Goal: Information Seeking & Learning: Learn about a topic

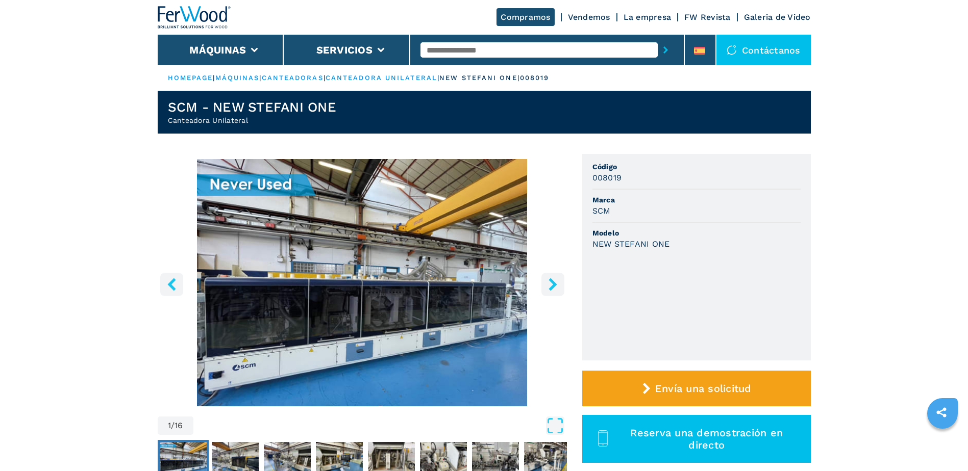
scroll to position [51, 0]
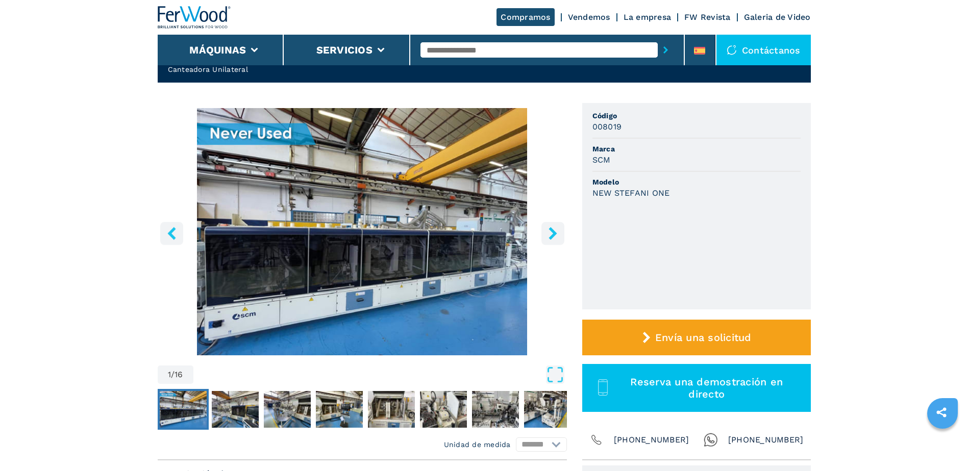
click at [548, 234] on icon "right-button" at bounding box center [552, 233] width 13 height 13
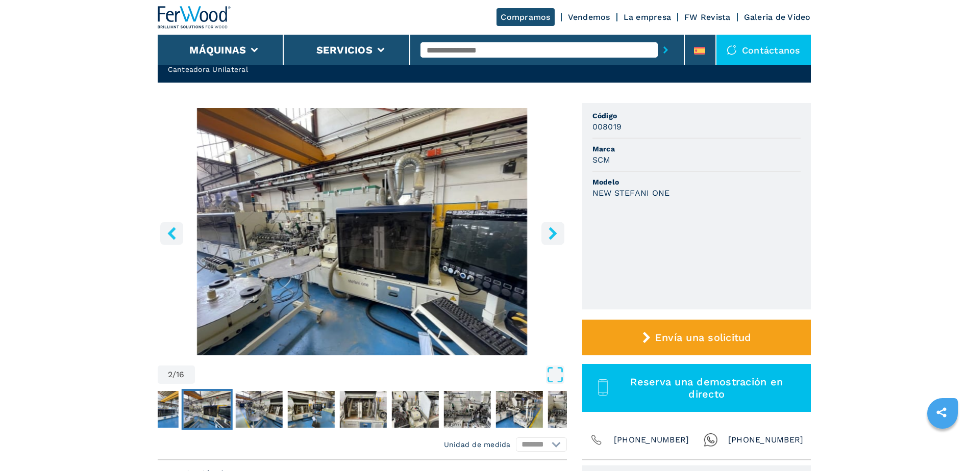
click at [548, 234] on icon "right-button" at bounding box center [552, 233] width 13 height 13
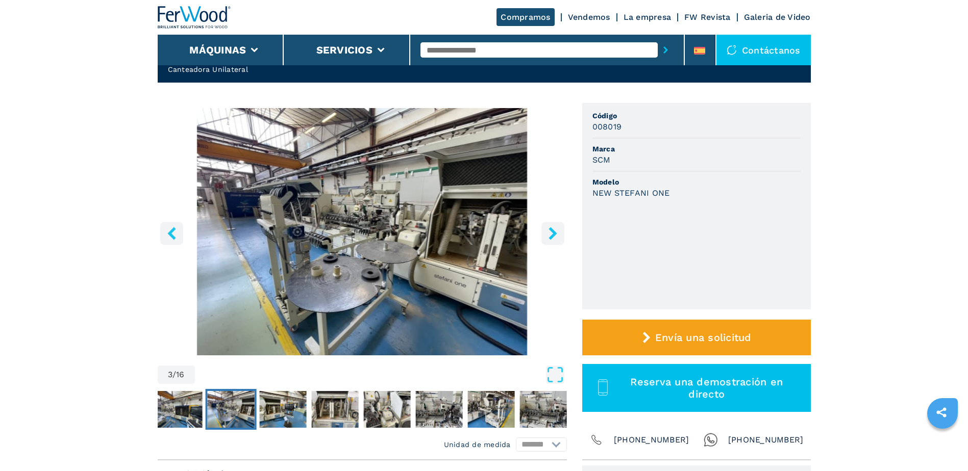
click at [548, 234] on icon "right-button" at bounding box center [552, 233] width 13 height 13
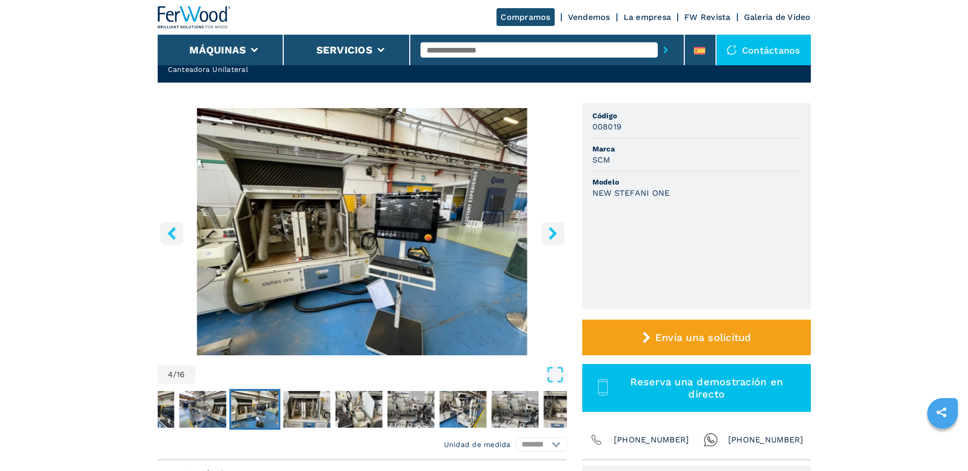
click at [548, 234] on icon "right-button" at bounding box center [552, 233] width 13 height 13
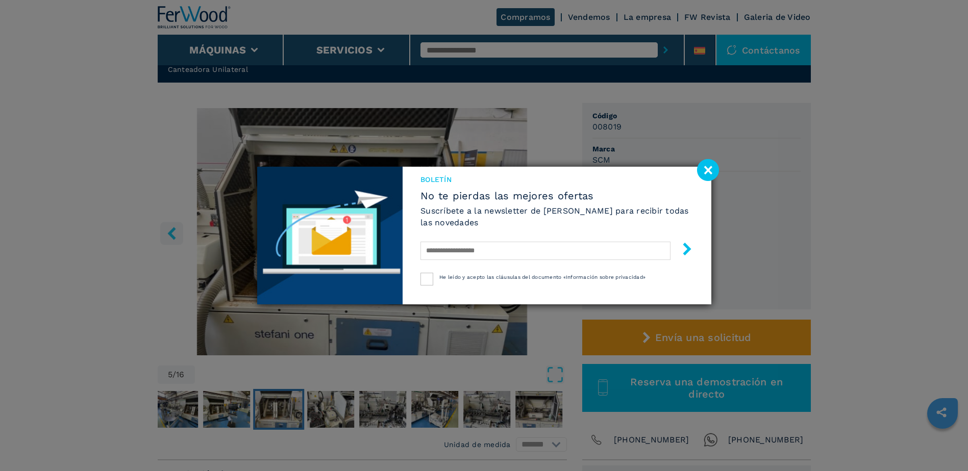
click at [702, 167] on image at bounding box center [708, 170] width 22 height 22
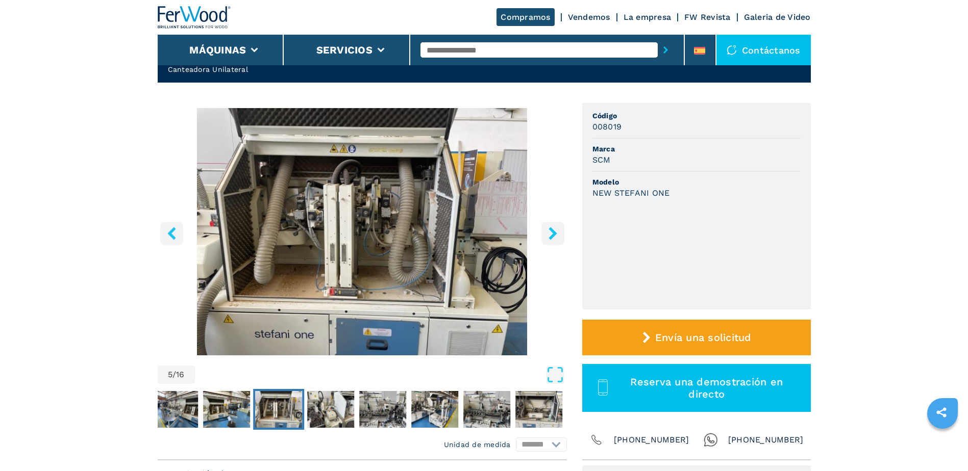
click at [559, 233] on icon "right-button" at bounding box center [552, 233] width 13 height 13
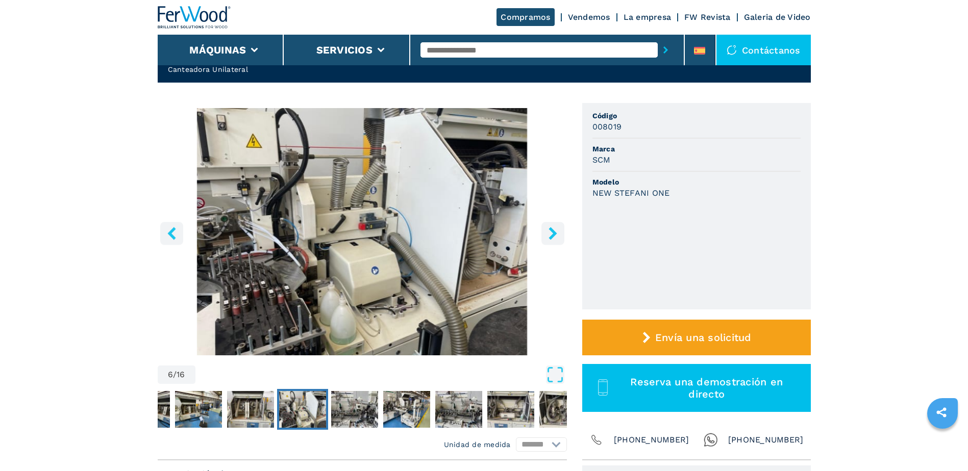
click at [559, 233] on icon "right-button" at bounding box center [552, 233] width 13 height 13
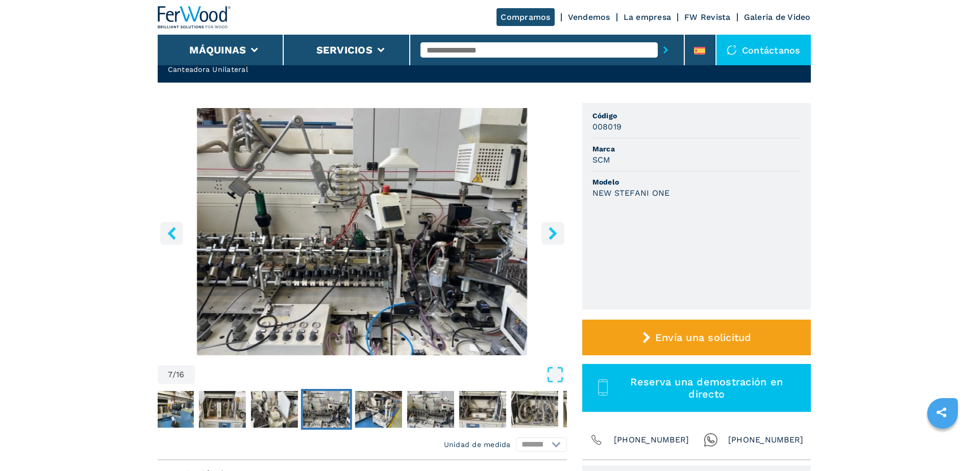
click at [559, 233] on icon "right-button" at bounding box center [552, 233] width 13 height 13
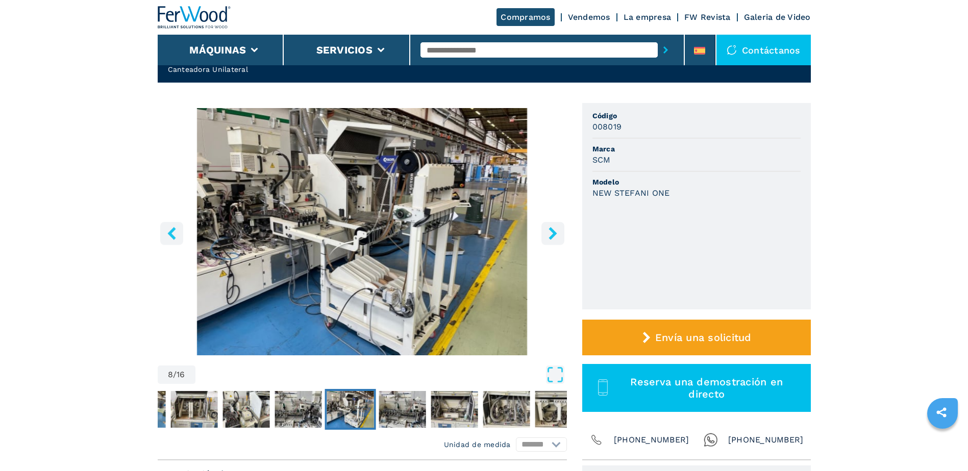
click at [559, 233] on icon "right-button" at bounding box center [552, 233] width 13 height 13
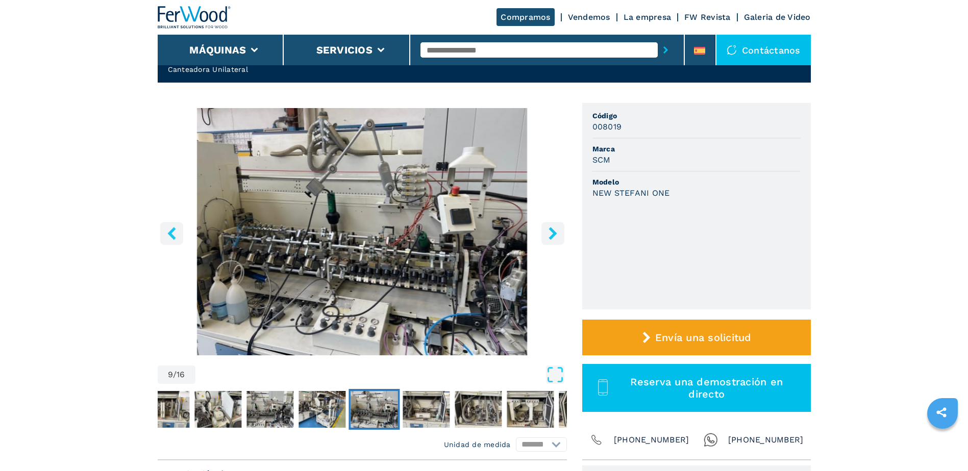
click at [559, 233] on icon "right-button" at bounding box center [552, 233] width 13 height 13
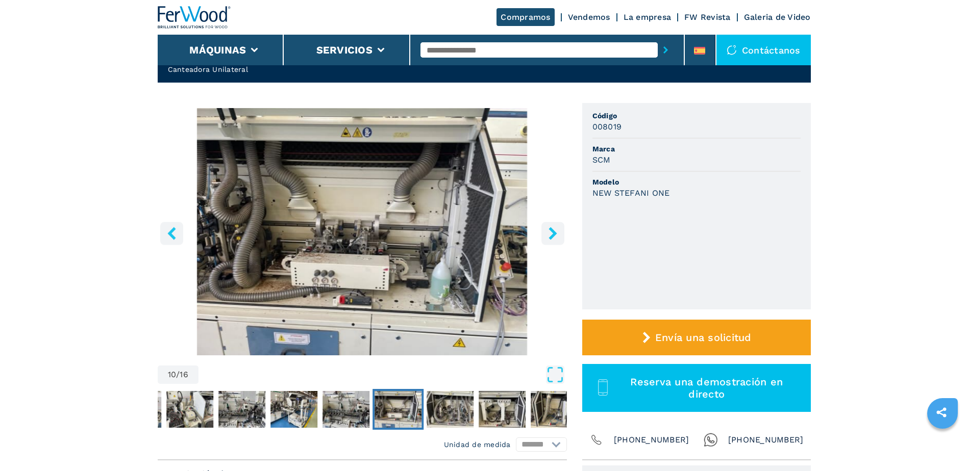
click at [559, 233] on icon "right-button" at bounding box center [552, 233] width 13 height 13
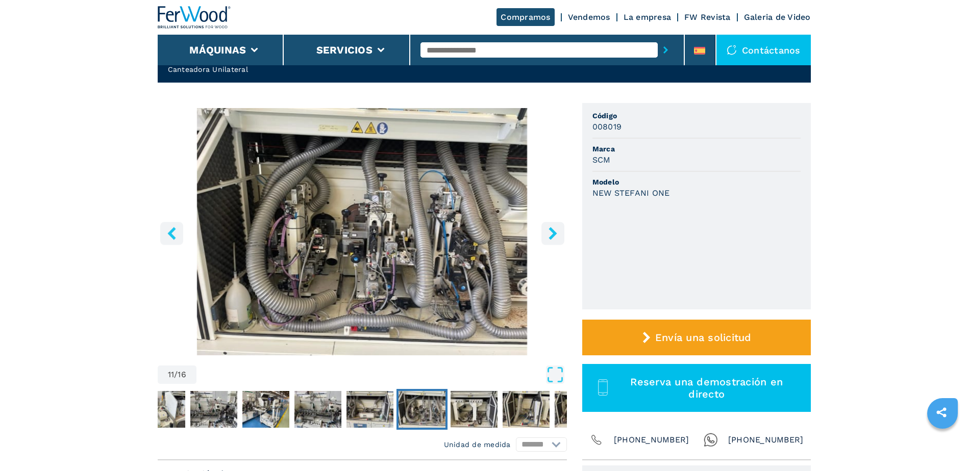
click at [559, 233] on icon "right-button" at bounding box center [552, 233] width 13 height 13
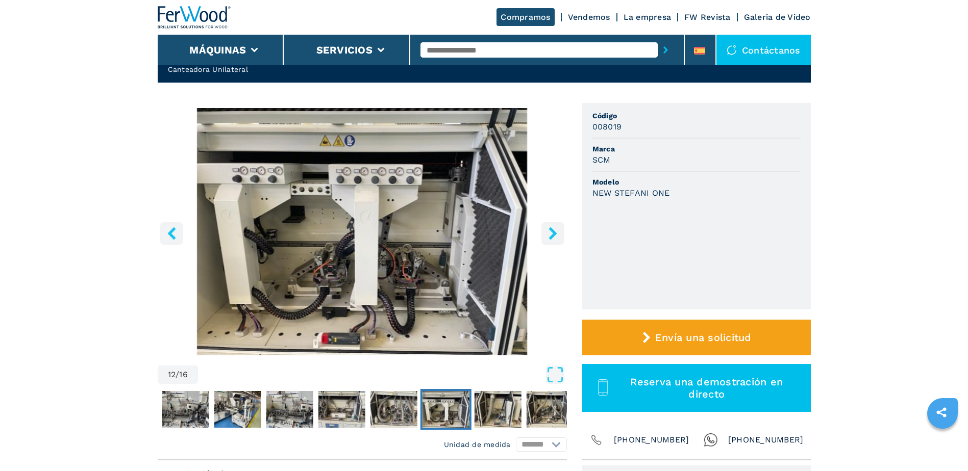
click at [559, 233] on icon "right-button" at bounding box center [552, 233] width 13 height 13
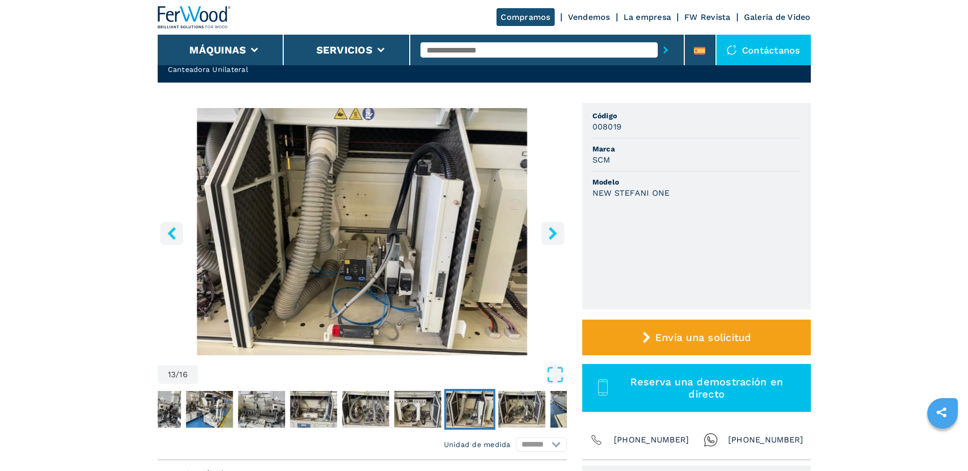
click at [559, 233] on icon "right-button" at bounding box center [552, 233] width 13 height 13
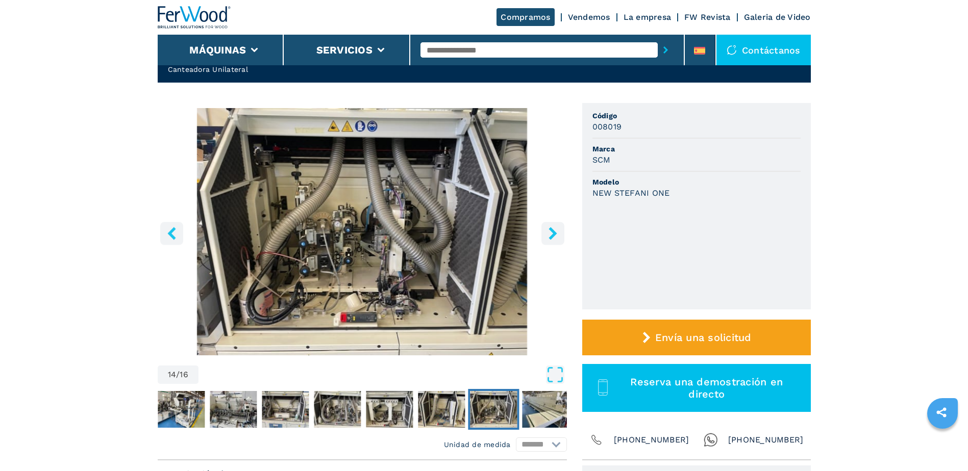
click at [559, 233] on icon "right-button" at bounding box center [552, 233] width 13 height 13
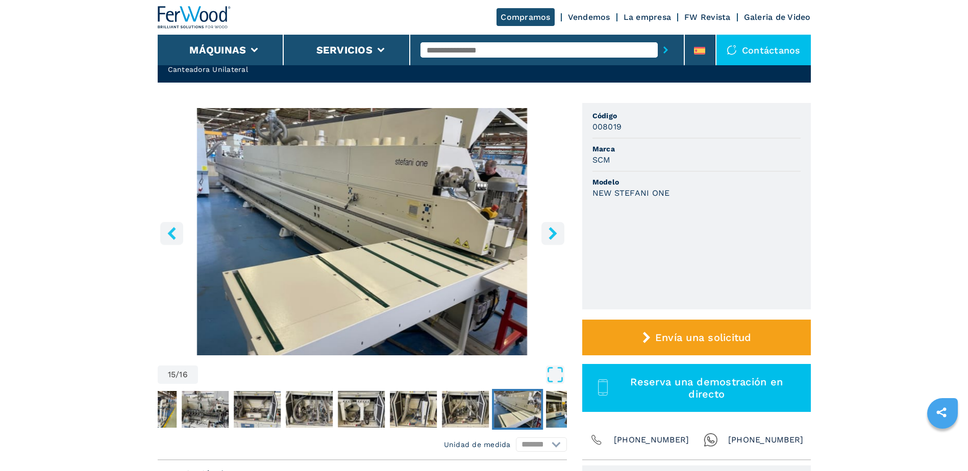
click at [559, 233] on icon "right-button" at bounding box center [552, 233] width 13 height 13
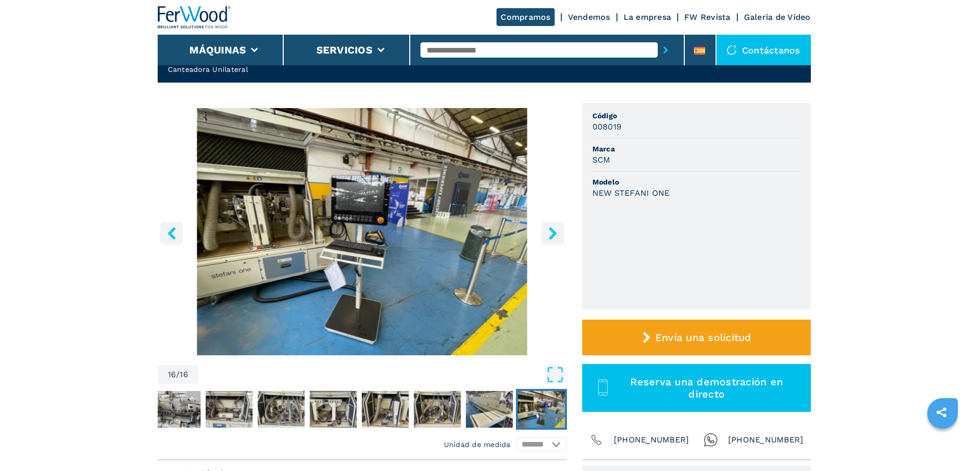
click at [559, 233] on icon "right-button" at bounding box center [552, 233] width 13 height 13
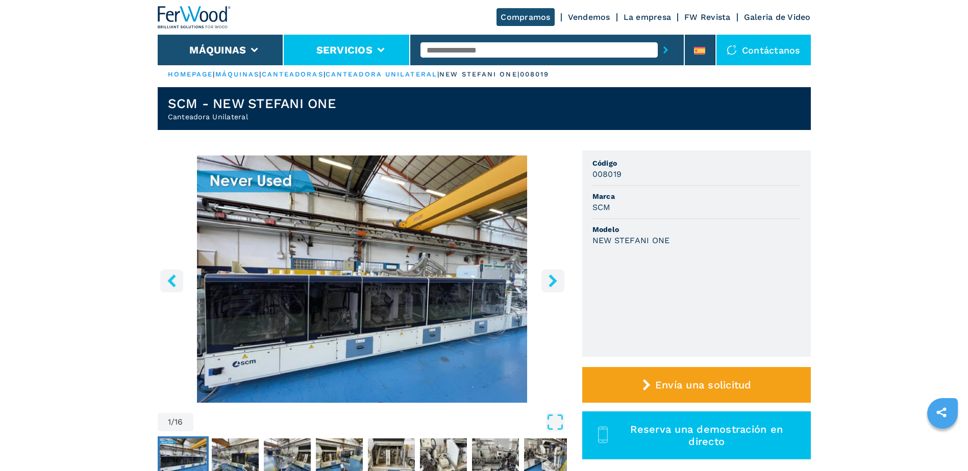
scroll to position [0, 0]
